Goal: Task Accomplishment & Management: Use online tool/utility

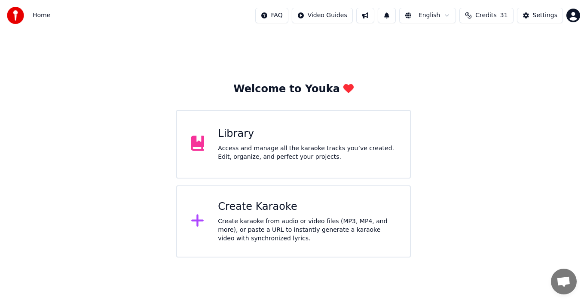
click at [216, 221] on div "Create Karaoke Create karaoke from audio or video files (MP3, MP4, and more), o…" at bounding box center [293, 222] width 234 height 72
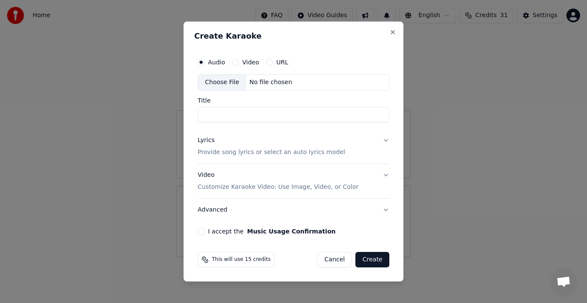
click at [222, 84] on div "Choose File" at bounding box center [222, 82] width 48 height 15
click at [229, 81] on div "Choose File" at bounding box center [222, 82] width 48 height 15
type input "**********"
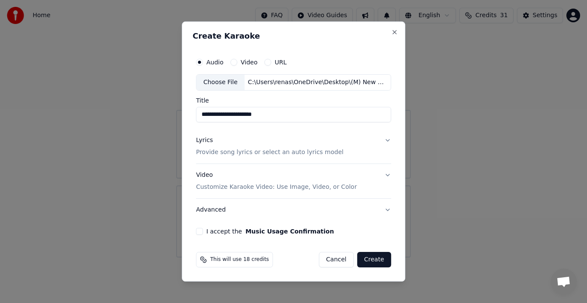
click at [209, 140] on div "Lyrics" at bounding box center [204, 140] width 17 height 9
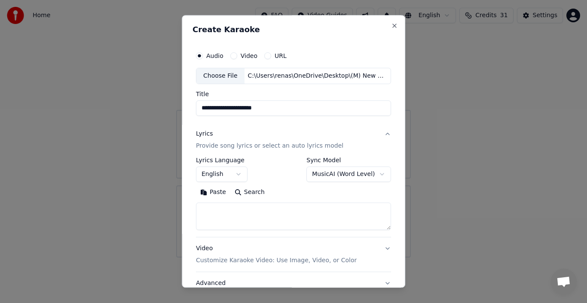
click at [217, 191] on button "Paste" at bounding box center [213, 193] width 34 height 14
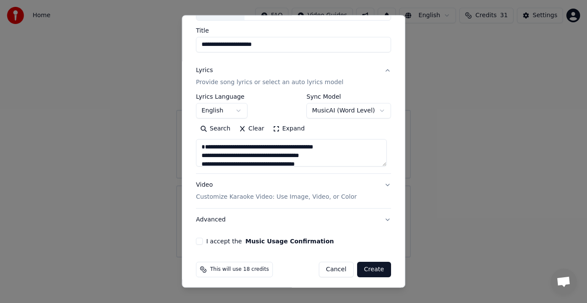
scroll to position [66, 0]
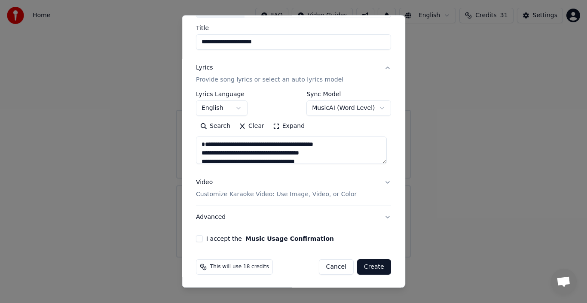
click at [201, 217] on button "Advanced" at bounding box center [293, 217] width 195 height 22
type textarea "**********"
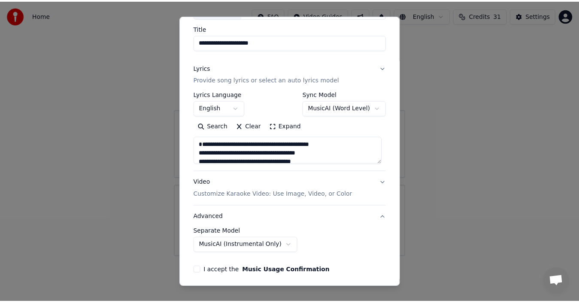
scroll to position [18, 0]
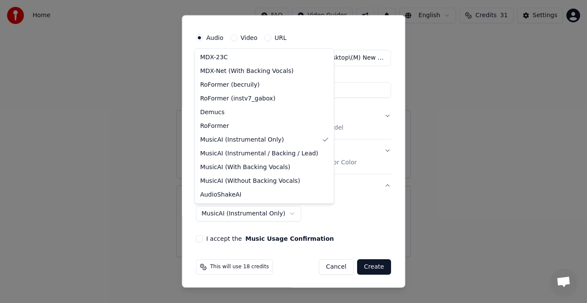
click at [282, 213] on body "**********" at bounding box center [293, 129] width 587 height 258
select select "**********"
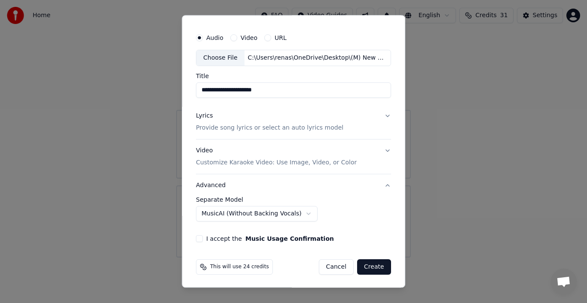
click at [198, 238] on button "I accept the Music Usage Confirmation" at bounding box center [199, 238] width 7 height 7
click at [367, 268] on button "Create" at bounding box center [374, 266] width 34 height 15
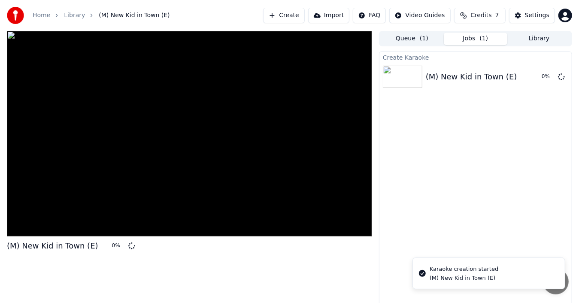
click at [198, 151] on div at bounding box center [189, 134] width 365 height 206
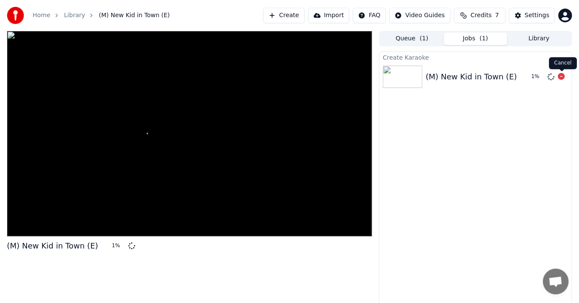
click at [561, 77] on icon at bounding box center [561, 76] width 7 height 7
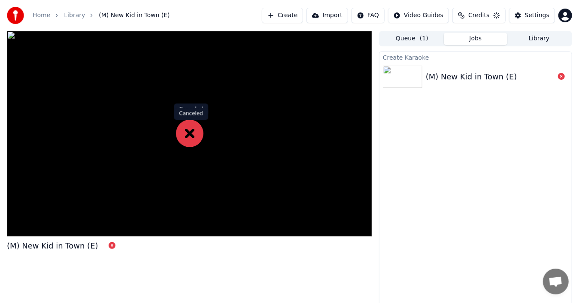
click at [186, 133] on icon at bounding box center [189, 133] width 27 height 27
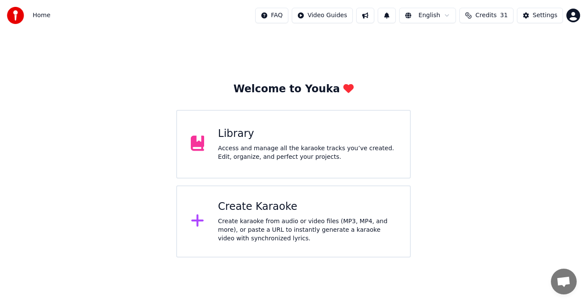
click at [269, 207] on div "Create Karaoke" at bounding box center [307, 207] width 178 height 14
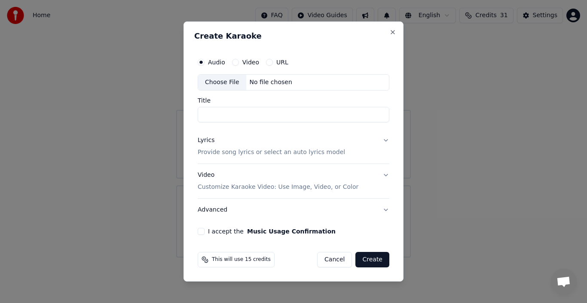
click at [228, 84] on div "Choose File" at bounding box center [222, 82] width 48 height 15
type input "**********"
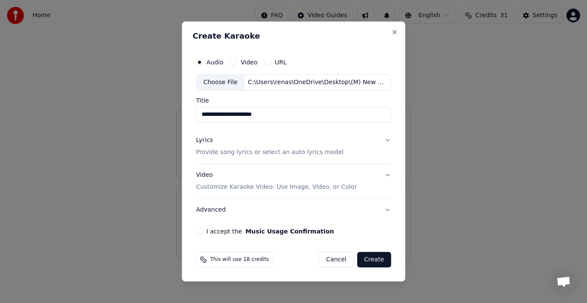
click at [210, 139] on div "Lyrics" at bounding box center [204, 140] width 17 height 9
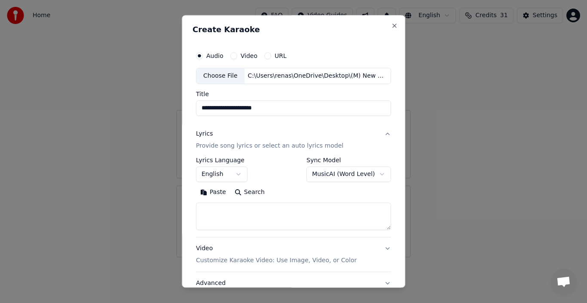
click at [215, 194] on button "Paste" at bounding box center [213, 193] width 34 height 14
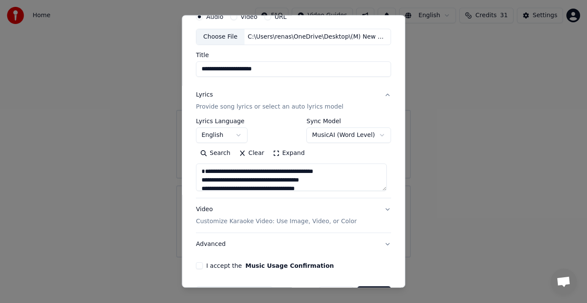
scroll to position [66, 0]
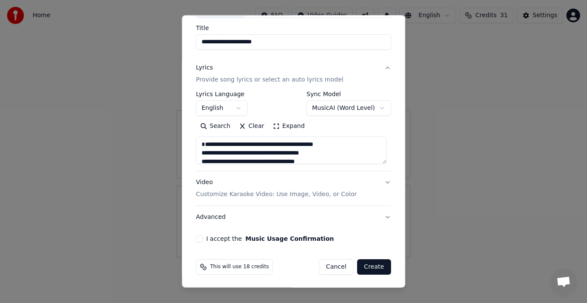
click at [215, 195] on p "Customize Karaoke Video: Use Image, Video, or Color" at bounding box center [276, 194] width 161 height 9
type textarea "**********"
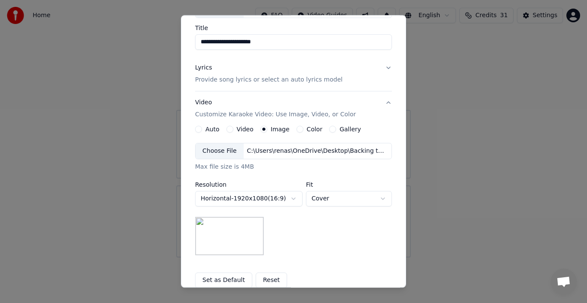
click at [264, 279] on button "Reset" at bounding box center [271, 280] width 31 height 15
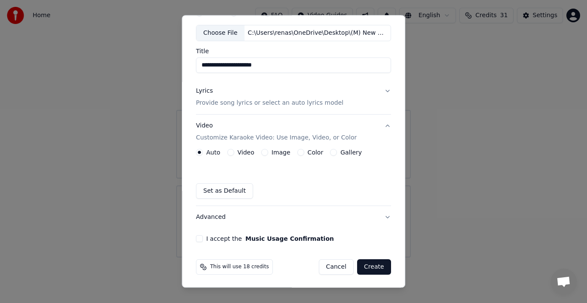
scroll to position [43, 0]
click at [277, 150] on label "Image" at bounding box center [280, 152] width 19 height 6
click at [268, 150] on button "Image" at bounding box center [264, 152] width 7 height 7
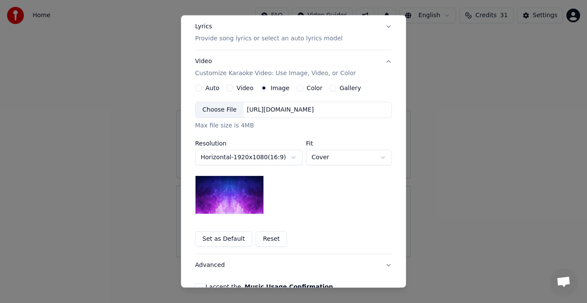
scroll to position [129, 0]
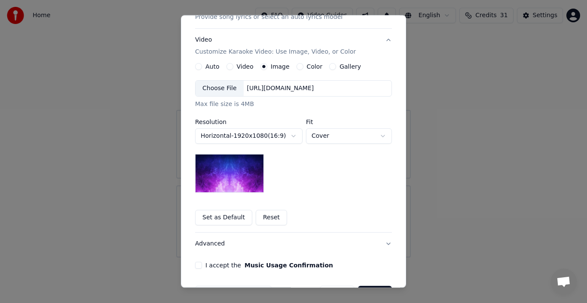
click at [337, 136] on body "**********" at bounding box center [293, 129] width 587 height 258
click at [228, 84] on div "Choose File" at bounding box center [219, 88] width 48 height 15
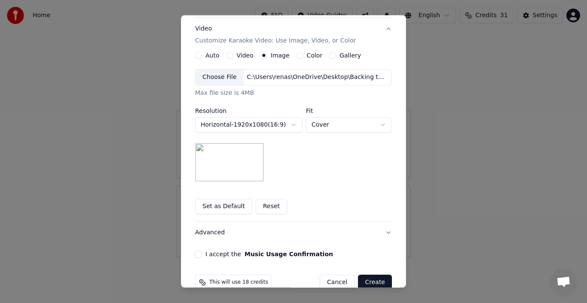
scroll to position [155, 0]
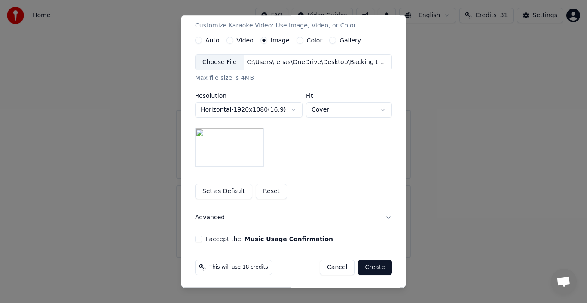
click at [210, 216] on button "Advanced" at bounding box center [293, 218] width 197 height 22
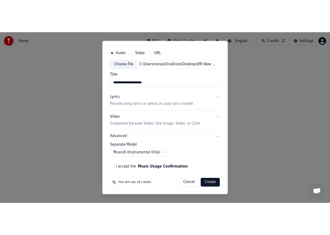
scroll to position [18, 0]
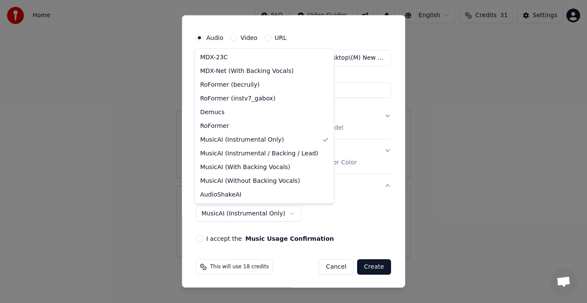
click at [272, 212] on body "**********" at bounding box center [293, 129] width 587 height 258
select select "**********"
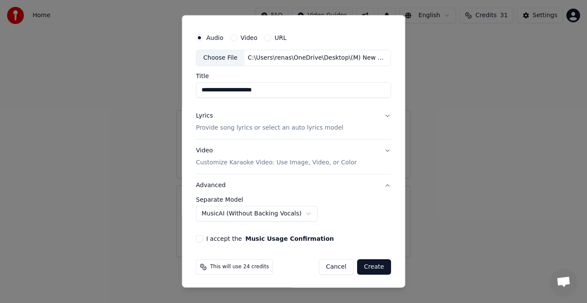
click at [201, 237] on div "I accept the Music Usage Confirmation" at bounding box center [293, 238] width 195 height 7
click at [198, 237] on button "I accept the Music Usage Confirmation" at bounding box center [199, 238] width 7 height 7
click at [374, 266] on button "Create" at bounding box center [374, 266] width 34 height 15
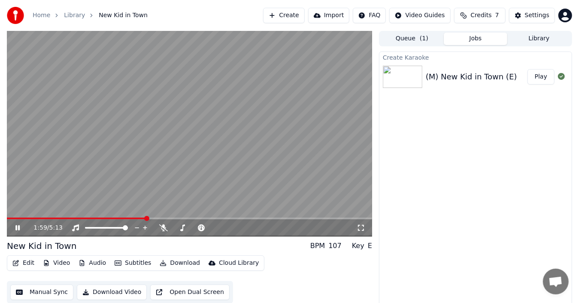
click at [15, 226] on icon at bounding box center [24, 228] width 20 height 7
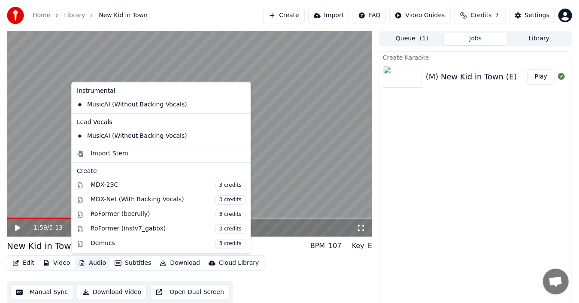
click at [91, 262] on button "Audio" at bounding box center [92, 263] width 34 height 12
click at [240, 135] on icon at bounding box center [243, 136] width 6 height 7
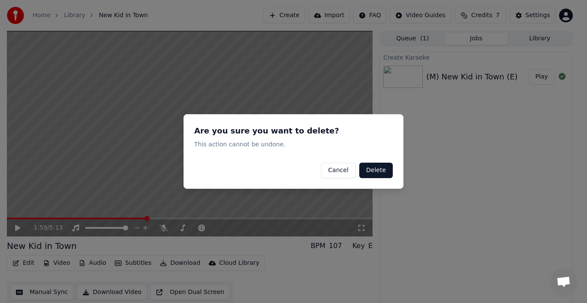
click at [378, 171] on button "Delete" at bounding box center [375, 170] width 33 height 15
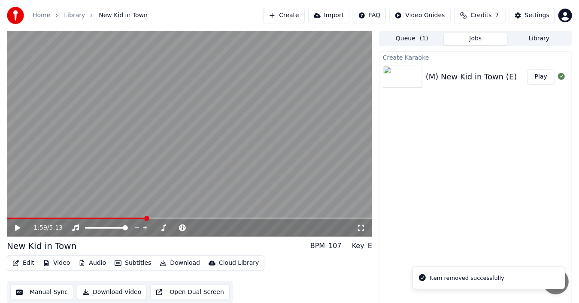
click at [18, 226] on icon at bounding box center [24, 228] width 20 height 7
click at [17, 225] on icon at bounding box center [24, 228] width 20 height 7
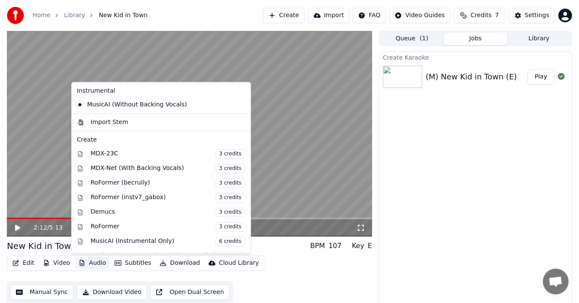
click at [97, 265] on button "Audio" at bounding box center [92, 263] width 34 height 12
click at [158, 237] on div "MusicAI (Instrumental Only) 6 credits" at bounding box center [168, 241] width 155 height 9
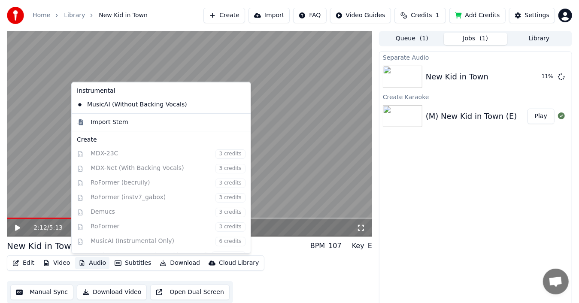
click at [96, 261] on button "Audio" at bounding box center [92, 263] width 34 height 12
click at [280, 275] on div "Edit Video Audio Subtitles Download Cloud Library Manual Sync Download Video Op…" at bounding box center [189, 280] width 365 height 48
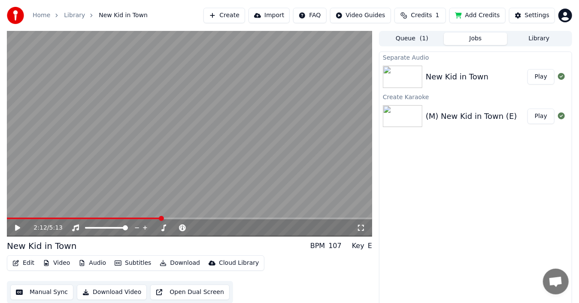
click at [543, 79] on button "Play" at bounding box center [541, 76] width 27 height 15
click at [179, 192] on video at bounding box center [189, 134] width 365 height 206
click at [184, 263] on button "Download" at bounding box center [179, 263] width 47 height 12
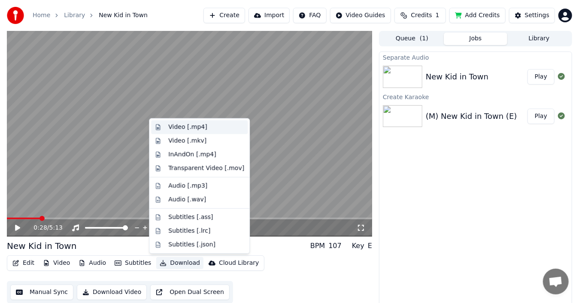
click at [198, 127] on div "Video [.mp4]" at bounding box center [187, 127] width 39 height 9
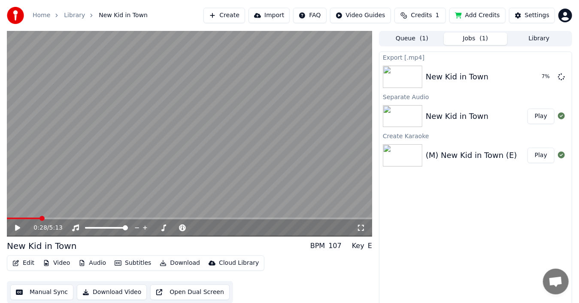
click at [18, 228] on icon at bounding box center [17, 228] width 5 height 6
click at [219, 218] on span at bounding box center [189, 219] width 365 height 2
click at [301, 216] on video at bounding box center [189, 134] width 365 height 206
click at [303, 219] on span at bounding box center [189, 219] width 365 height 2
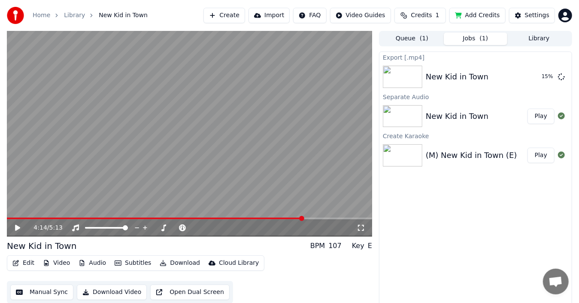
click at [15, 227] on icon at bounding box center [17, 228] width 5 height 6
click at [541, 76] on button "Show" at bounding box center [539, 76] width 31 height 15
